Goal: Transaction & Acquisition: Purchase product/service

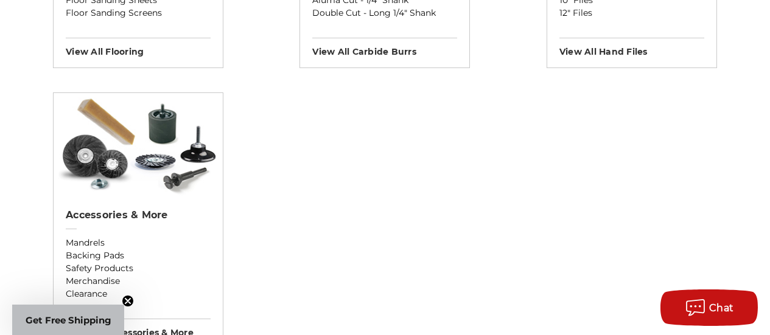
scroll to position [1625, 0]
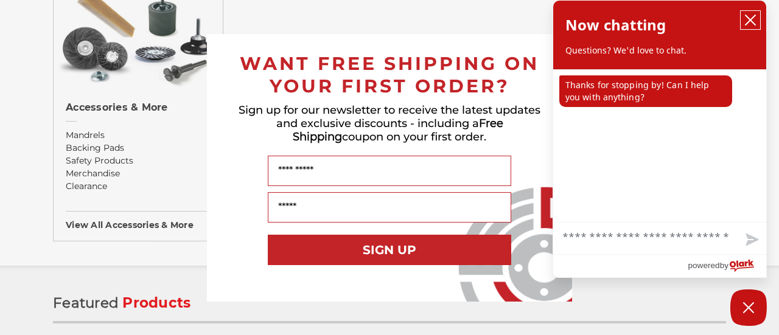
click at [753, 19] on icon "close chatbox" at bounding box center [751, 20] width 12 height 12
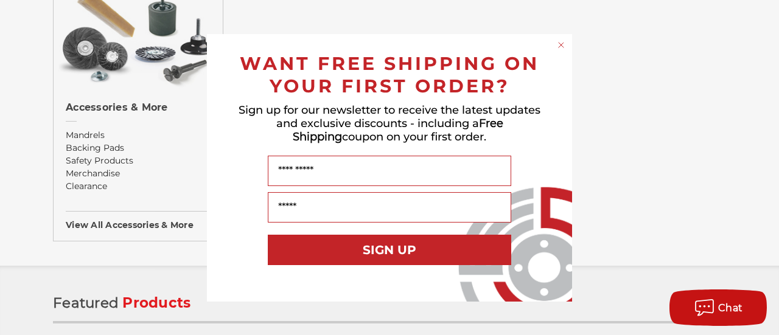
click at [681, 142] on div "Close dialog WANT FREE SHIPPING ON YOUR FIRST ORDER? Sign up for our newsletter…" at bounding box center [389, 167] width 779 height 335
click at [563, 43] on icon "Close dialog" at bounding box center [561, 45] width 5 height 5
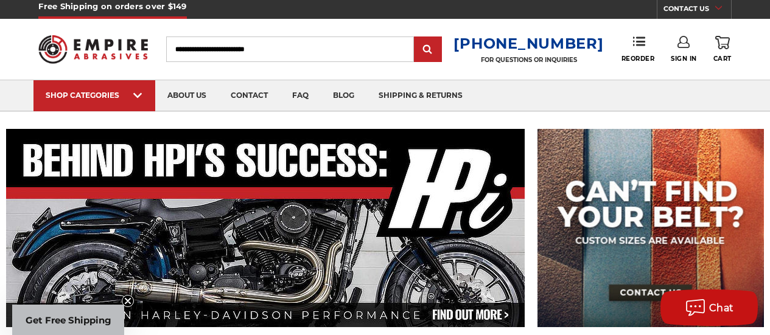
scroll to position [0, 0]
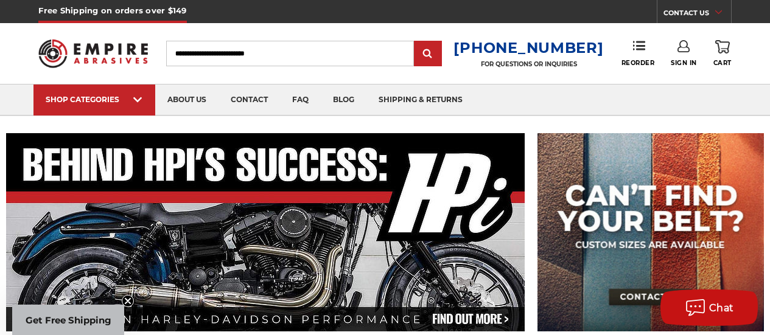
click at [286, 55] on input "Search" at bounding box center [290, 54] width 248 height 26
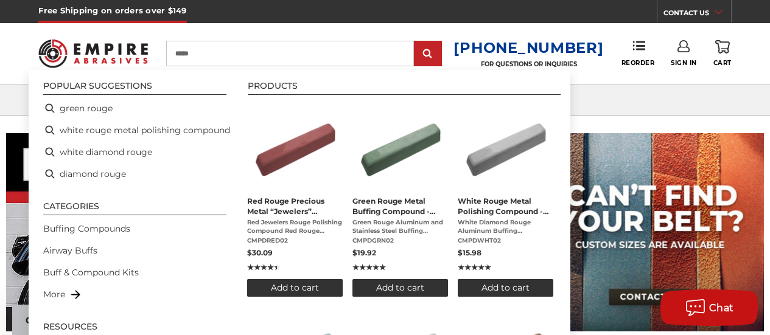
type input "*****"
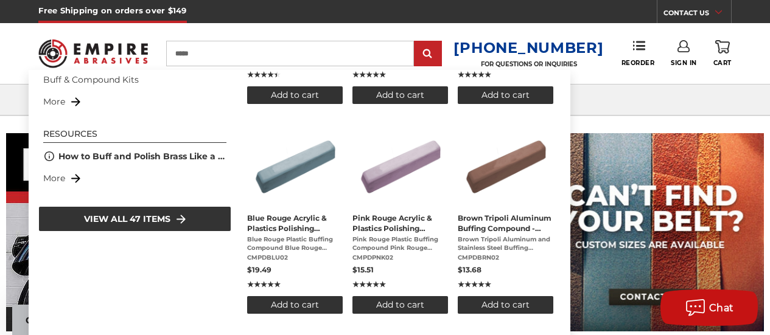
scroll to position [194, 0]
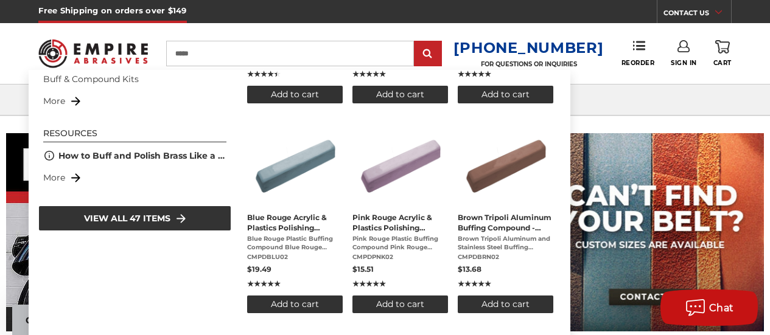
click at [510, 228] on span "Brown Tripoli Aluminum Buffing Compound - Large Bar" at bounding box center [506, 222] width 96 height 21
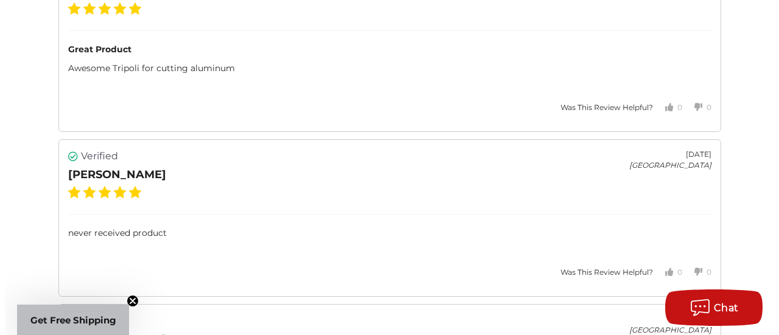
scroll to position [3364, 0]
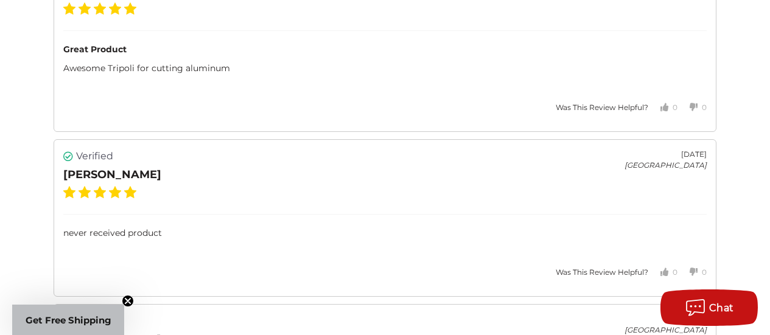
click at [85, 323] on span "Get Free Shipping" at bounding box center [69, 321] width 86 height 12
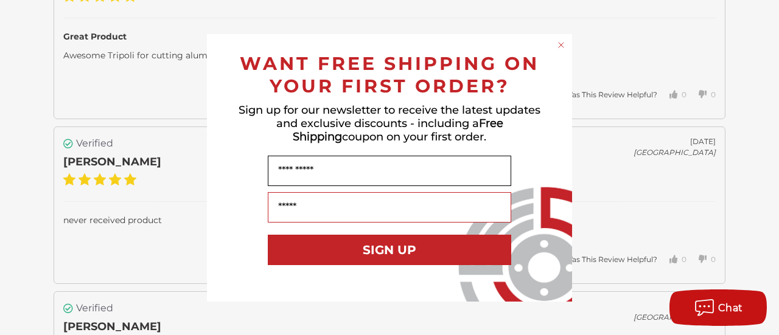
click at [282, 170] on input "Name" at bounding box center [390, 171] width 244 height 30
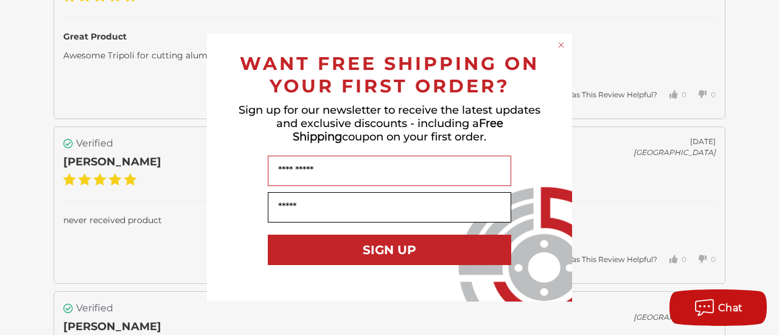
type input "********"
type input "**********"
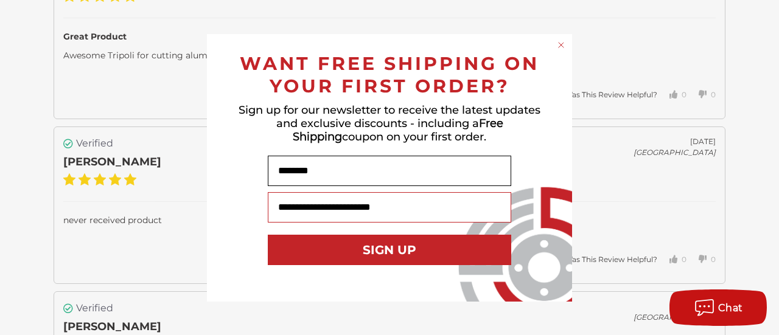
click at [321, 170] on input "********" at bounding box center [390, 171] width 244 height 30
click at [318, 170] on input "**********" at bounding box center [390, 171] width 244 height 30
type input "**********"
click at [392, 249] on button "SIGN UP" at bounding box center [390, 250] width 244 height 30
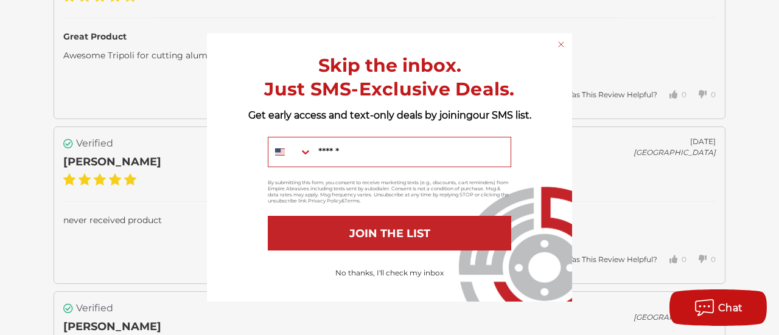
click at [384, 231] on button "JOIN THE LIST" at bounding box center [390, 233] width 244 height 35
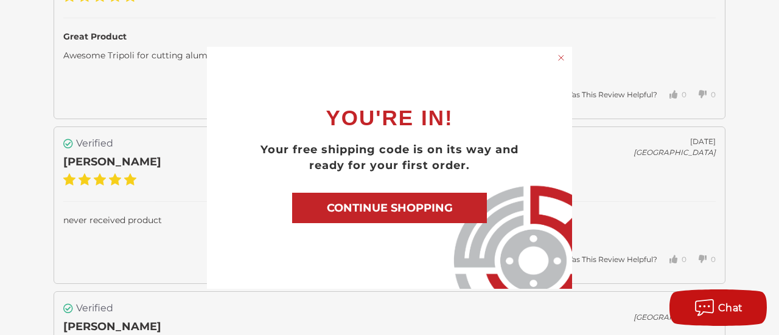
click at [376, 208] on button "CONTINUE SHOPPING" at bounding box center [389, 208] width 195 height 30
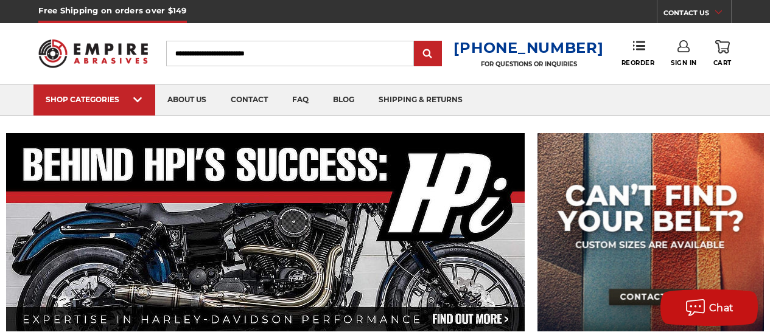
click at [683, 49] on icon at bounding box center [684, 46] width 12 height 12
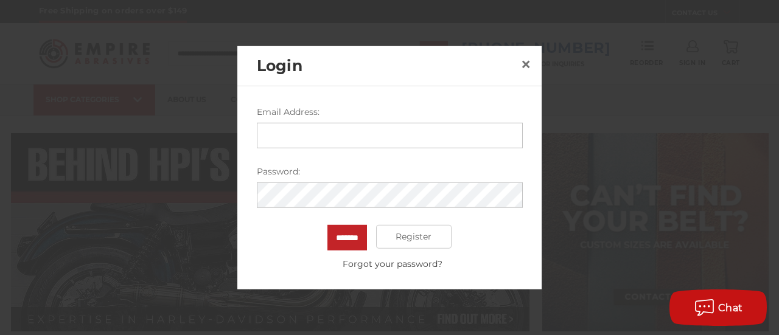
click at [282, 129] on input "Email Address:" at bounding box center [390, 135] width 266 height 26
type input "**********"
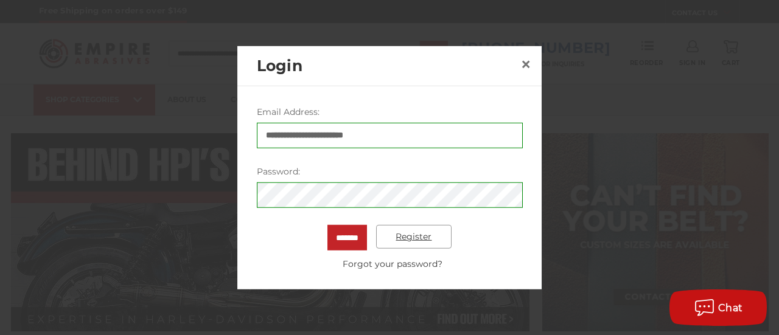
click at [406, 240] on link "Register" at bounding box center [414, 237] width 76 height 24
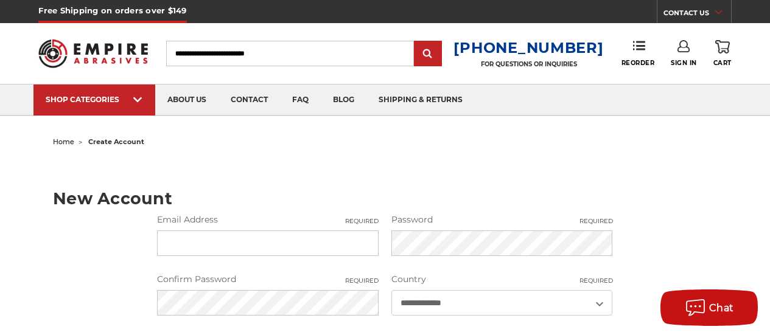
click at [180, 247] on input "Email Address Required" at bounding box center [268, 244] width 222 height 26
type input "**********"
type input "********"
type input "*********"
type input "**********"
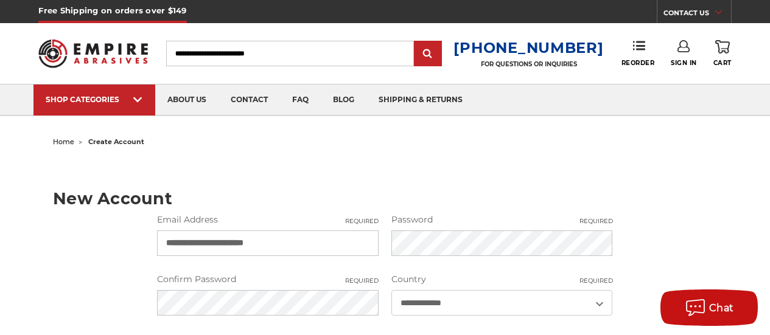
type input "********"
select select "*******"
type input "**********"
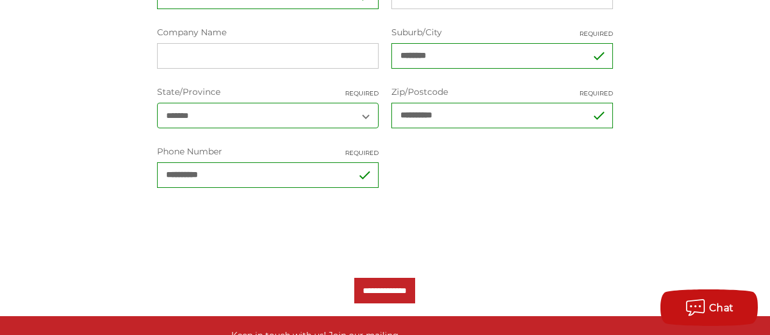
scroll to position [438, 0]
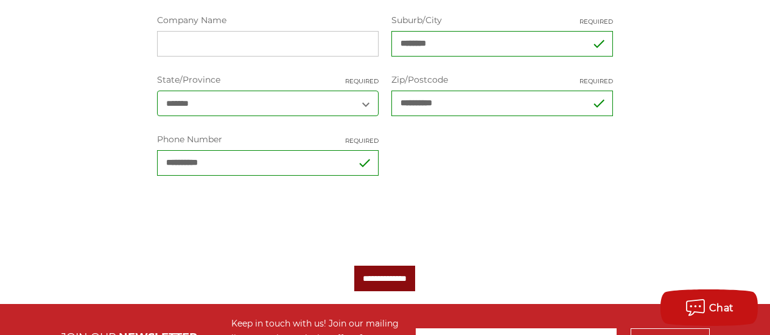
click at [404, 289] on input "**********" at bounding box center [384, 279] width 61 height 26
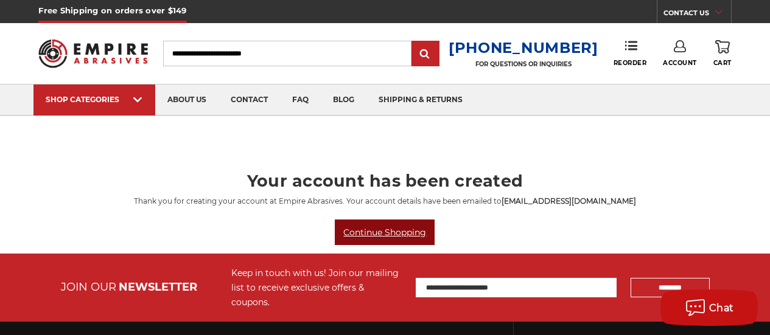
click at [385, 232] on link "Continue Shopping" at bounding box center [385, 233] width 100 height 26
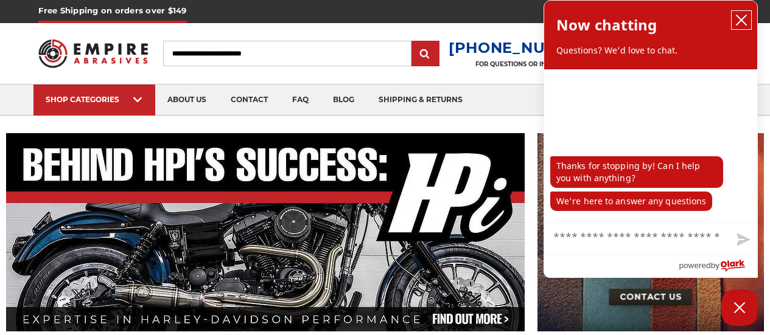
click at [740, 19] on icon "close chatbox" at bounding box center [742, 20] width 10 height 10
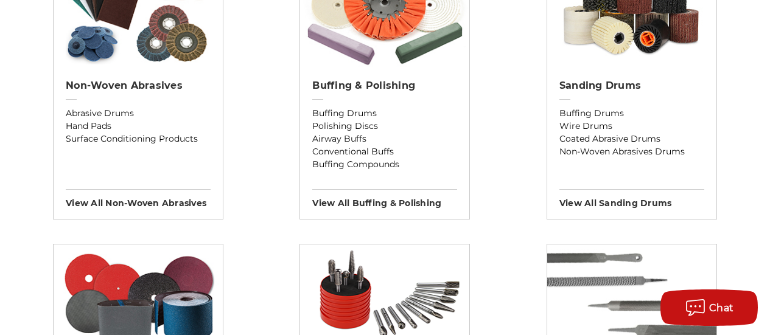
scroll to position [1084, 0]
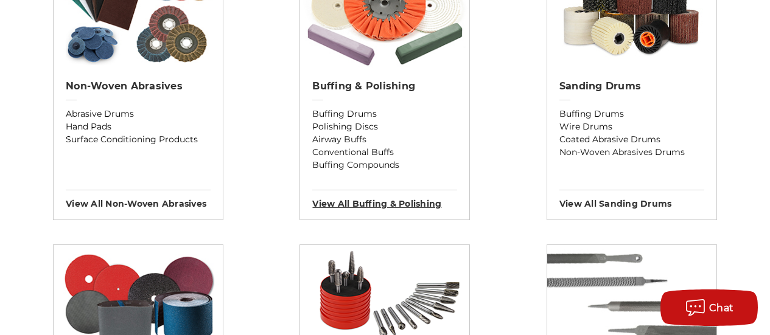
click at [399, 202] on h3 "View All buffing & polishing" at bounding box center [384, 199] width 145 height 19
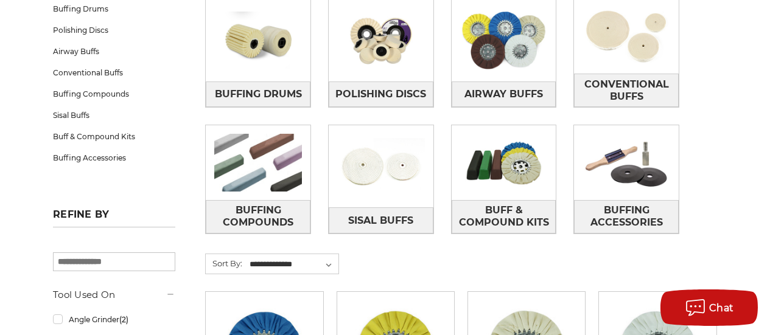
scroll to position [237, 0]
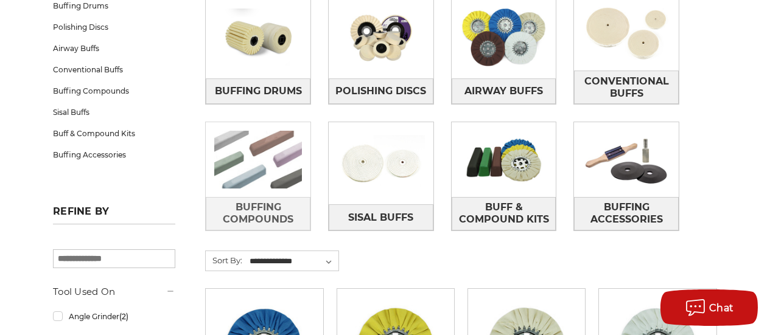
click at [256, 169] on img at bounding box center [258, 159] width 105 height 74
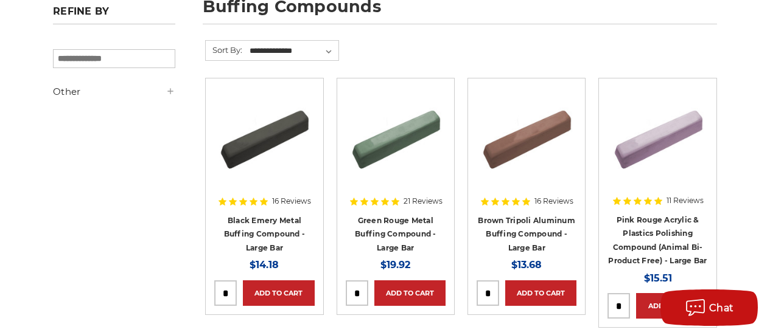
scroll to position [194, 0]
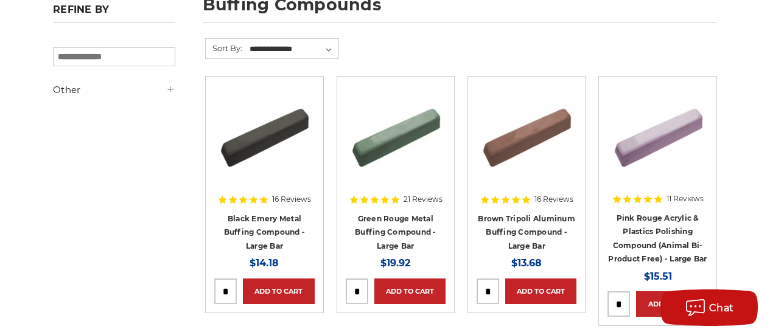
click at [365, 291] on input "tel" at bounding box center [356, 291] width 21 height 24
type input "*"
click at [491, 289] on input "tel" at bounding box center [487, 291] width 21 height 24
type input "*"
click at [407, 290] on link "Add to Cart" at bounding box center [409, 292] width 71 height 26
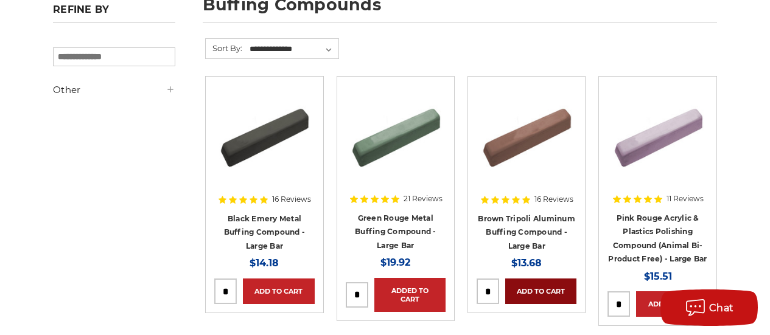
click at [537, 290] on link "Add to Cart" at bounding box center [540, 292] width 71 height 26
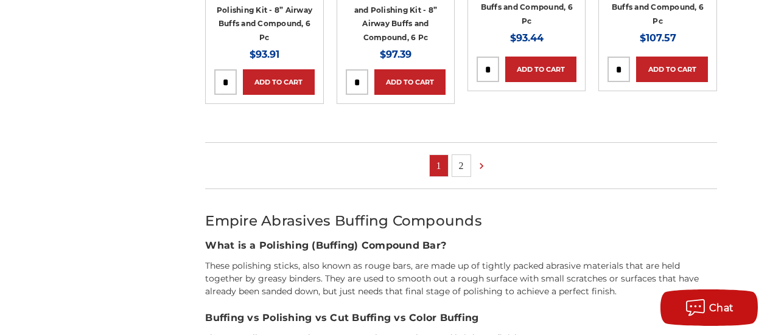
scroll to position [957, 0]
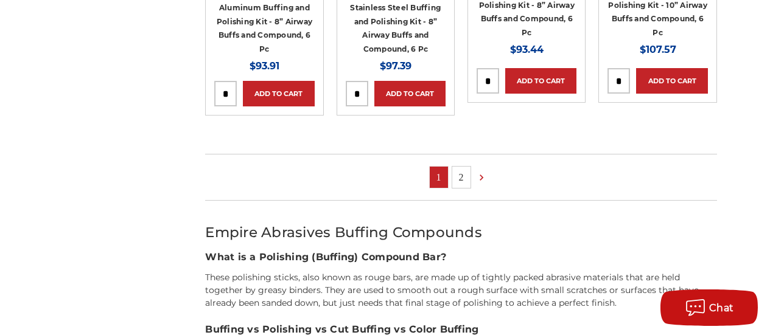
click at [461, 185] on link "2" at bounding box center [461, 177] width 18 height 21
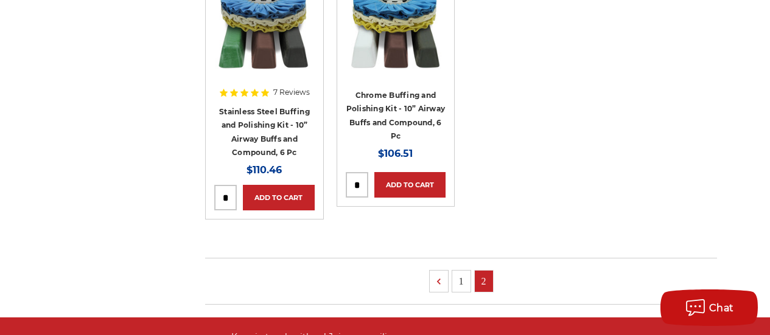
scroll to position [300, 0]
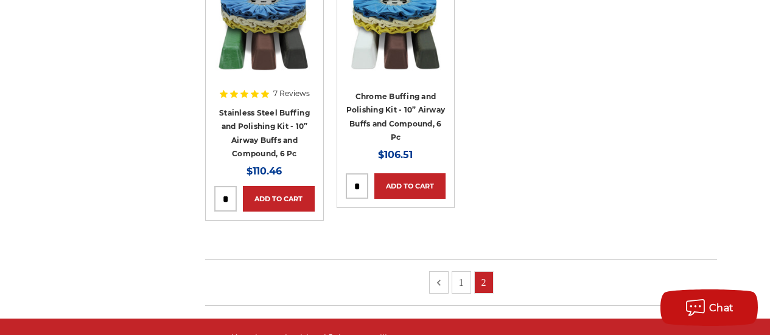
click at [438, 281] on icon at bounding box center [439, 282] width 12 height 13
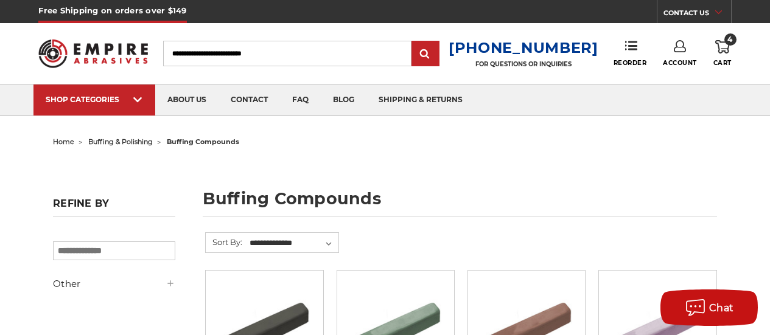
click at [122, 142] on span "buffing & polishing" at bounding box center [120, 142] width 65 height 9
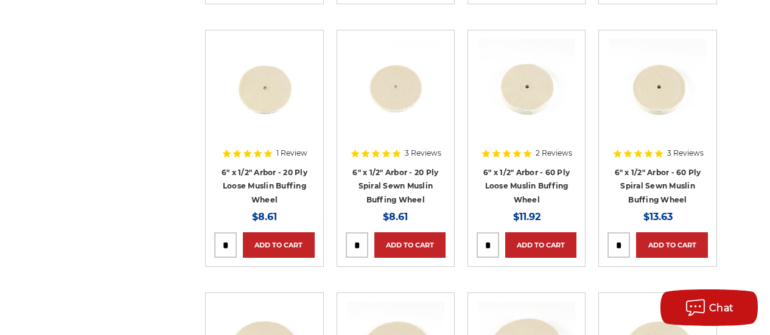
scroll to position [505, 0]
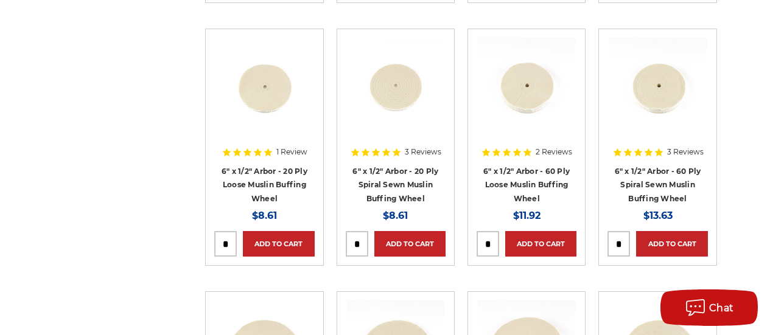
click at [621, 239] on input "tel" at bounding box center [618, 244] width 21 height 24
type input "*"
click at [490, 242] on input "tel" at bounding box center [487, 244] width 21 height 24
type input "*"
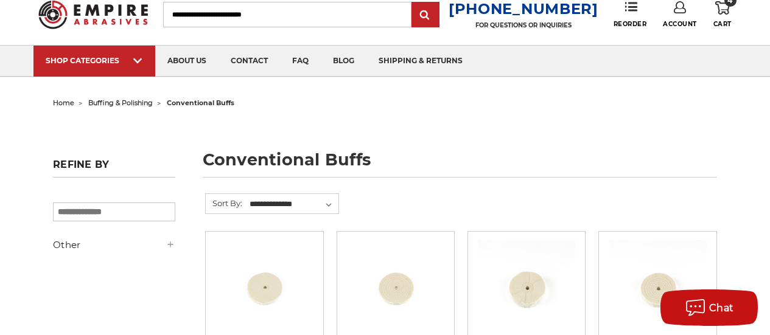
scroll to position [0, 0]
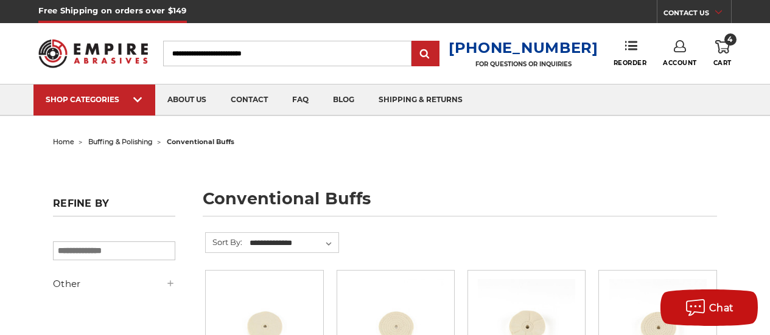
click at [724, 51] on use at bounding box center [722, 46] width 15 height 13
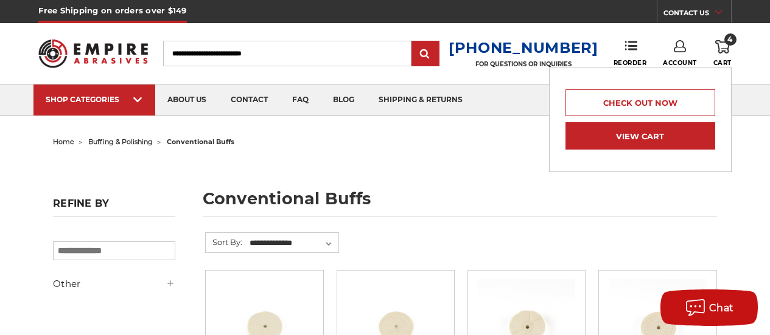
click at [628, 139] on link "View Cart" at bounding box center [641, 135] width 150 height 27
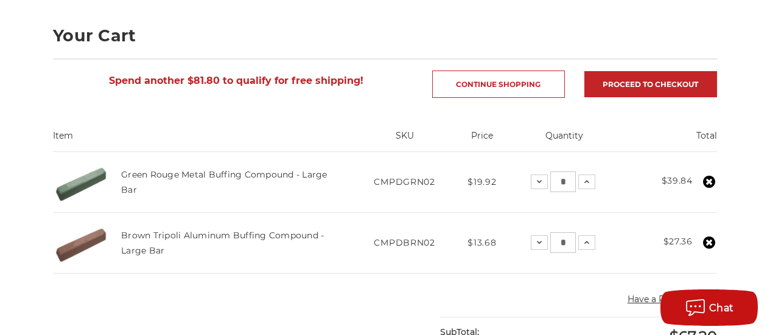
scroll to position [155, 0]
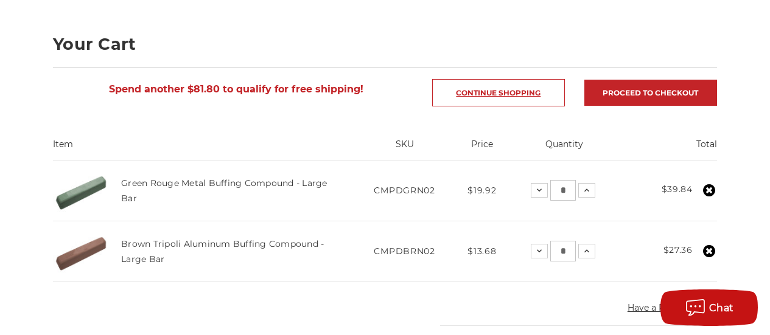
click at [510, 92] on link "Continue Shopping" at bounding box center [498, 92] width 133 height 27
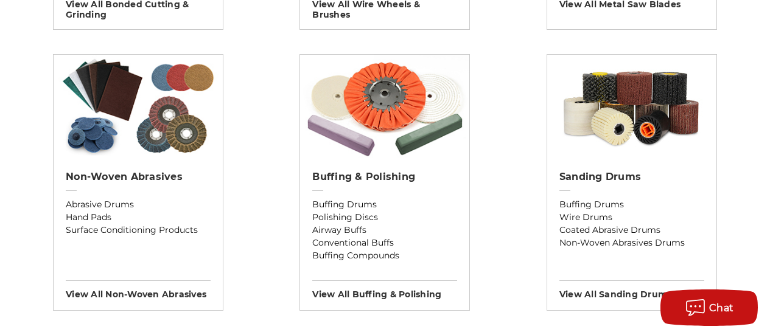
scroll to position [992, 0]
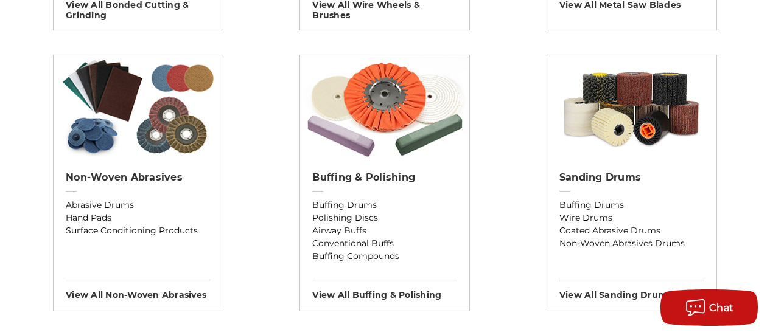
click at [443, 209] on link "Buffing Drums" at bounding box center [384, 205] width 145 height 13
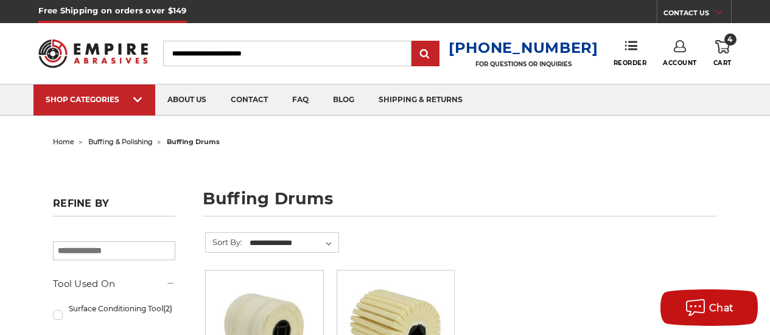
click at [123, 144] on span "buffing & polishing" at bounding box center [120, 142] width 65 height 9
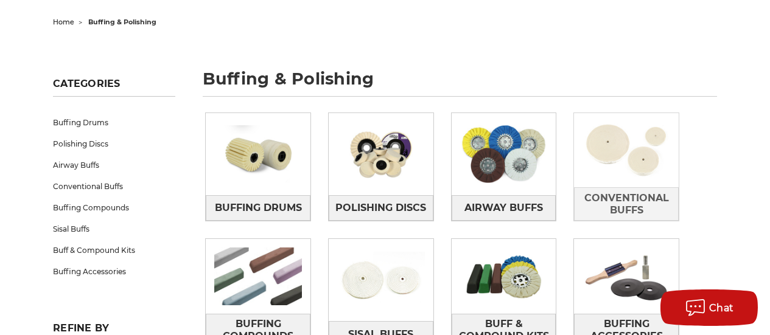
click at [641, 186] on img at bounding box center [626, 150] width 105 height 74
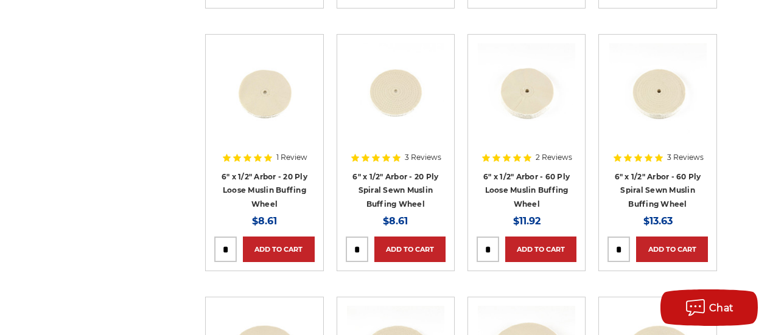
scroll to position [518, 0]
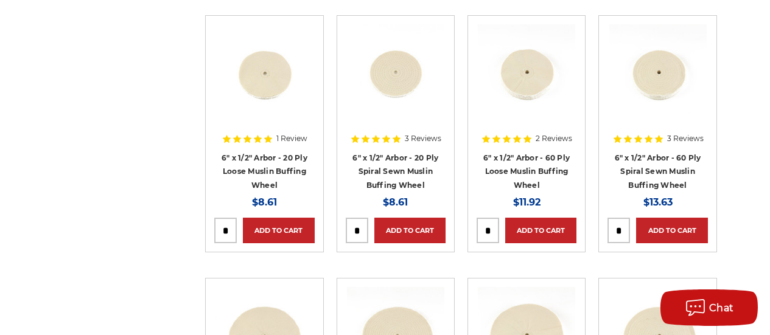
click at [490, 228] on input "tel" at bounding box center [487, 231] width 21 height 24
type input "*"
click at [619, 224] on input "tel" at bounding box center [618, 231] width 21 height 24
type input "*"
click at [534, 231] on link "Add to Cart" at bounding box center [540, 231] width 71 height 26
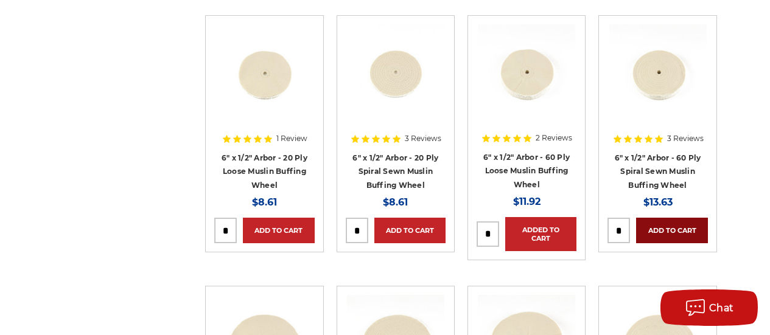
click at [672, 230] on link "Add to Cart" at bounding box center [671, 231] width 71 height 26
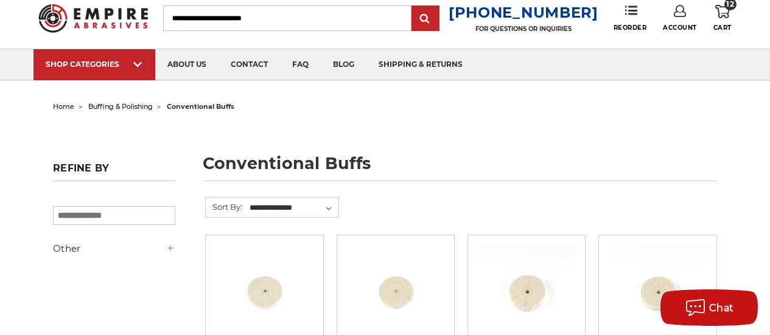
scroll to position [0, 0]
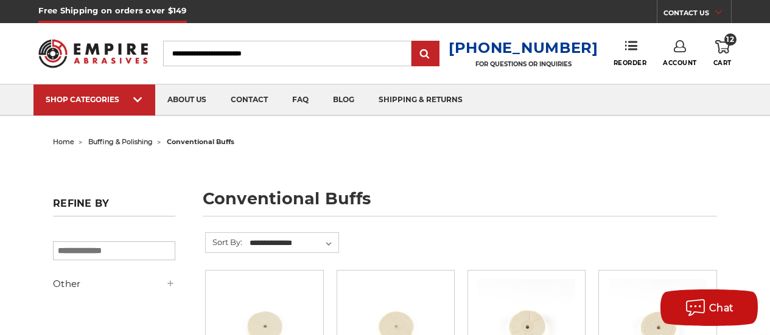
click at [726, 49] on icon at bounding box center [722, 46] width 15 height 13
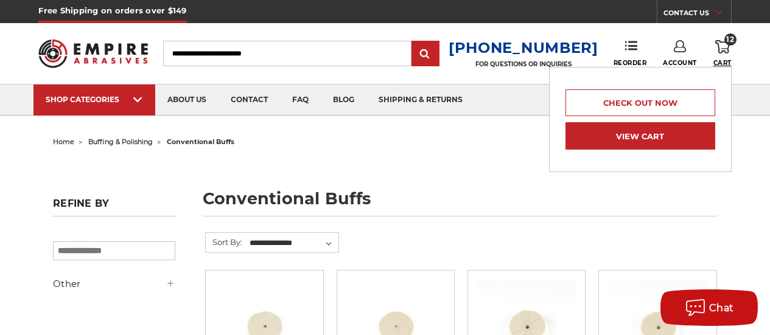
click at [632, 138] on link "View Cart" at bounding box center [641, 135] width 150 height 27
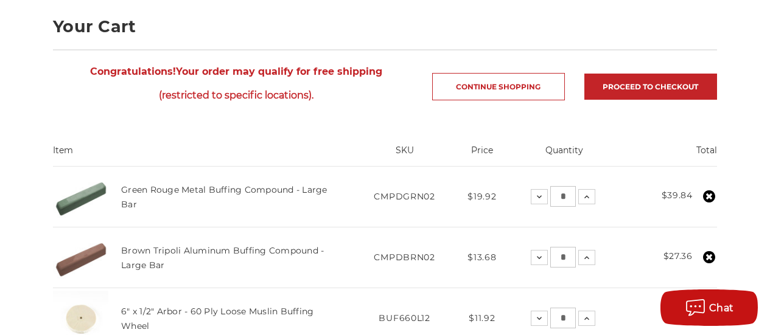
scroll to position [169, 0]
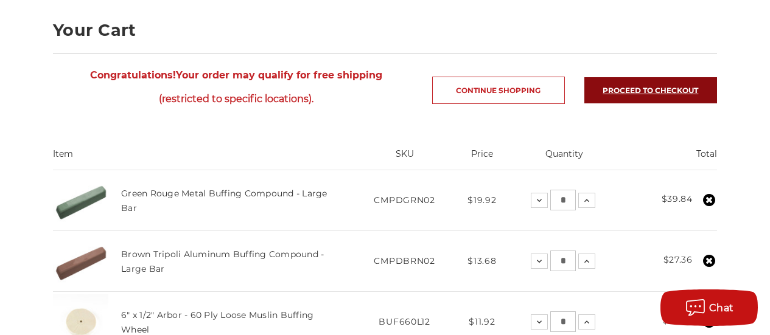
click at [651, 90] on link "Proceed to checkout" at bounding box center [651, 90] width 133 height 26
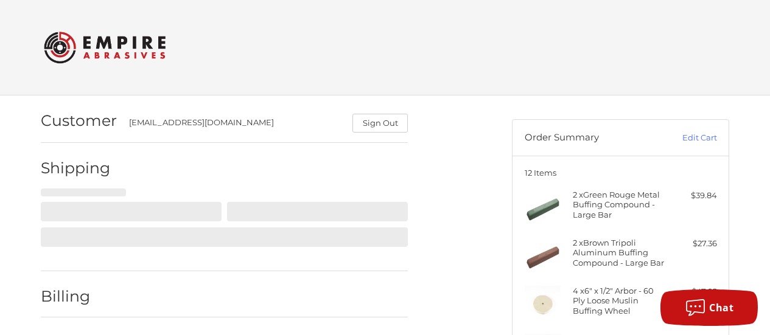
click at [440, 270] on ol "Customer [EMAIL_ADDRESS][DOMAIN_NAME] Sign Out Shipping Billing Payment" at bounding box center [248, 230] width 415 height 268
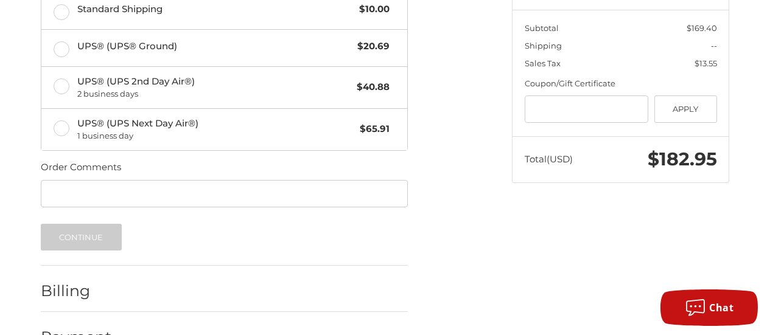
scroll to position [390, 0]
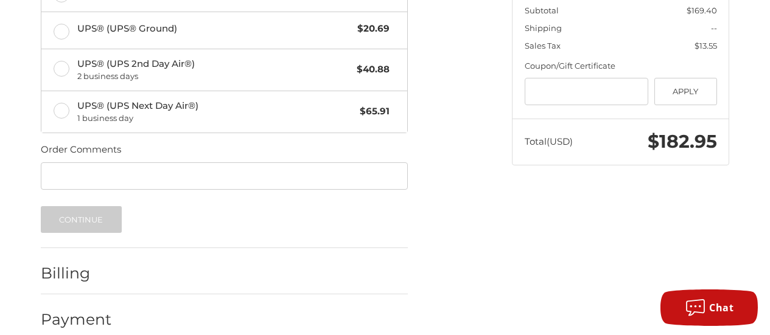
click at [435, 248] on ol "Customer [EMAIL_ADDRESS][DOMAIN_NAME] Sign Out Shipping Shipping Address [PERSO…" at bounding box center [248, 22] width 415 height 635
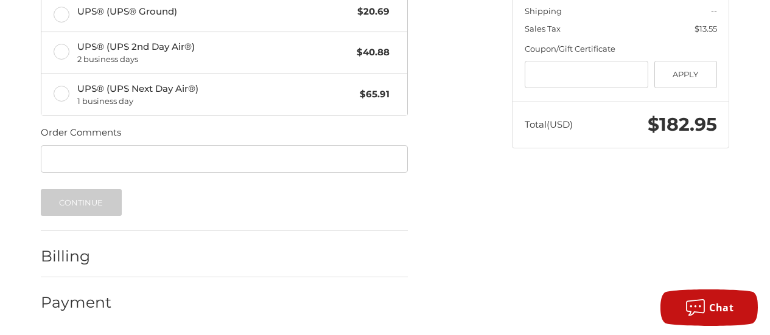
scroll to position [407, 0]
click at [86, 271] on div "Billing" at bounding box center [224, 256] width 367 height 41
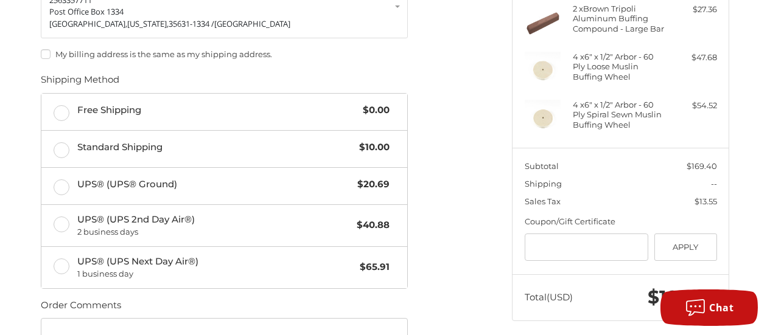
scroll to position [233, 0]
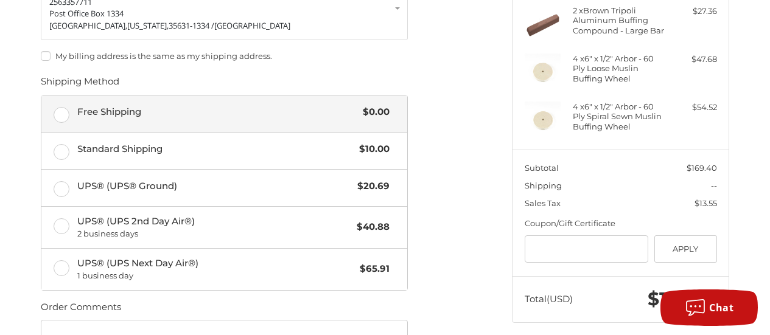
click at [61, 118] on label "Free Shipping $0.00" at bounding box center [224, 114] width 366 height 37
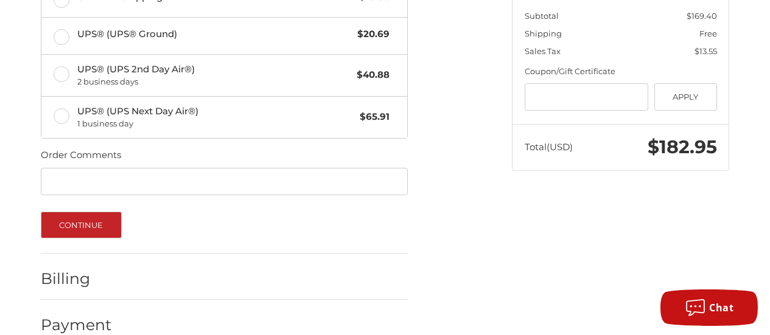
scroll to position [408, 0]
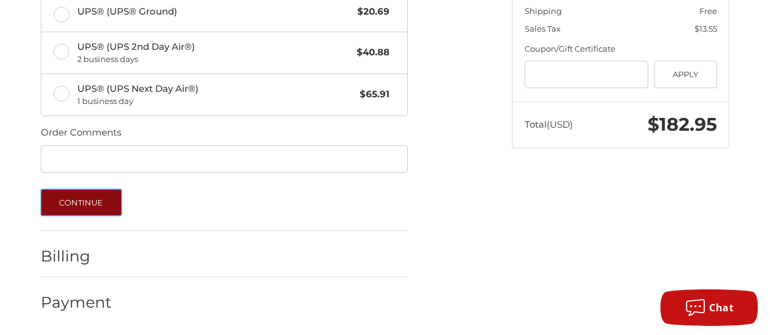
click at [83, 202] on button "Continue" at bounding box center [81, 202] width 81 height 27
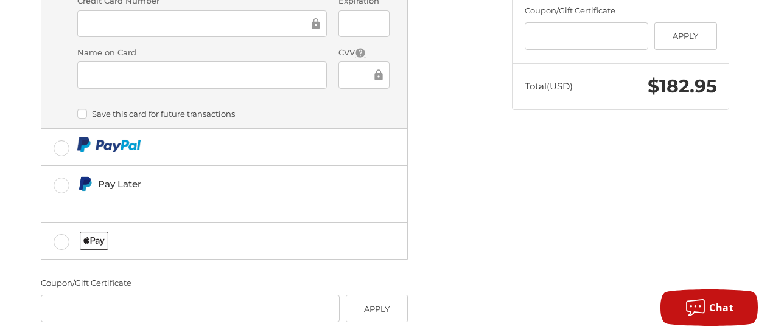
scroll to position [486, 0]
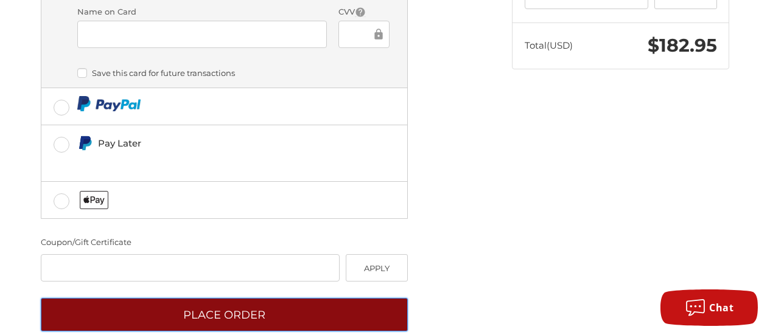
click at [253, 298] on button "Place Order" at bounding box center [224, 314] width 367 height 33
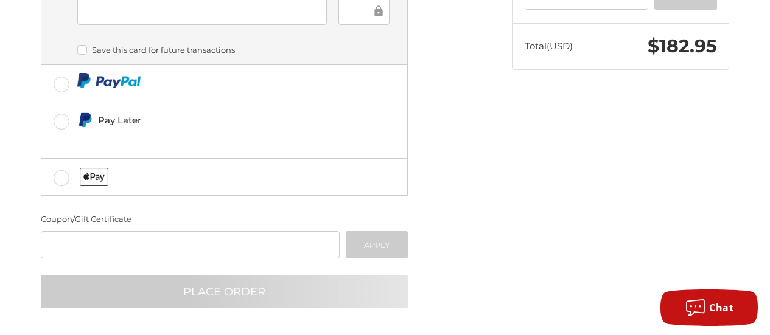
scroll to position [99, 0]
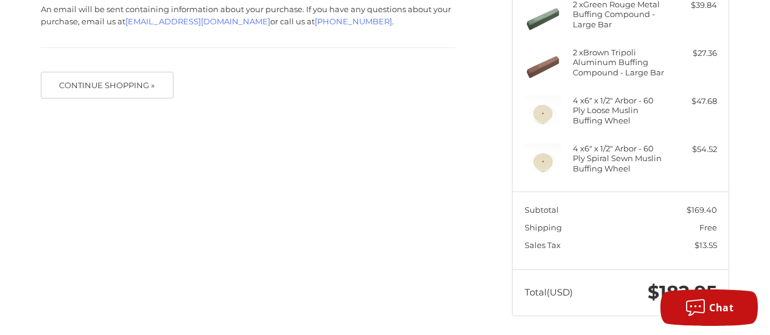
scroll to position [195, 0]
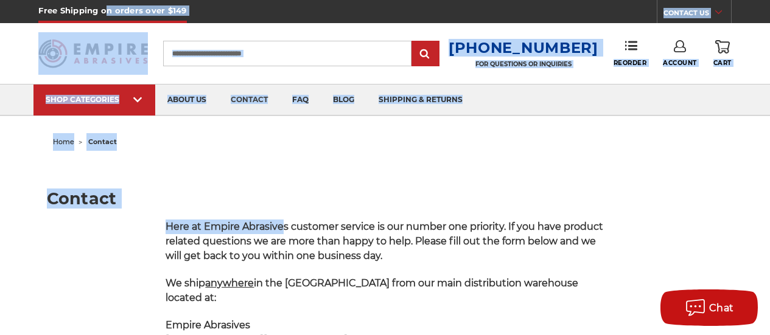
drag, startPoint x: 286, startPoint y: 230, endPoint x: 106, endPoint y: -65, distance: 346.0
